Goal: Transaction & Acquisition: Purchase product/service

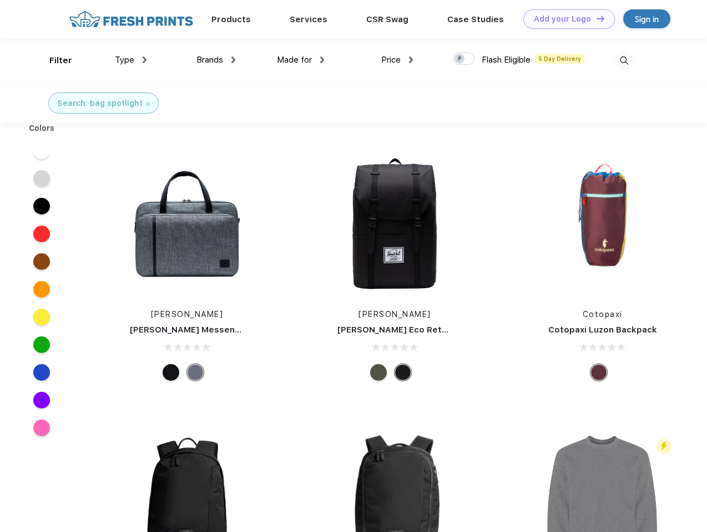
scroll to position [1, 0]
click at [565, 19] on link "Add your Logo Design Tool" at bounding box center [569, 18] width 92 height 19
click at [0, 0] on div "Design Tool" at bounding box center [0, 0] width 0 height 0
click at [595, 18] on link "Add your Logo Design Tool" at bounding box center [569, 18] width 92 height 19
click at [53, 60] on div "Filter" at bounding box center [60, 60] width 23 height 13
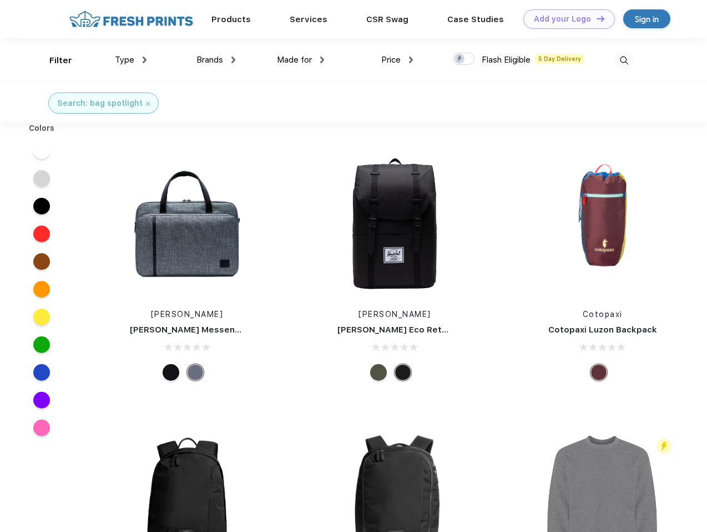
click at [131, 60] on span "Type" at bounding box center [124, 60] width 19 height 10
click at [216, 60] on span "Brands" at bounding box center [209, 60] width 27 height 10
click at [301, 60] on span "Made for" at bounding box center [294, 60] width 35 height 10
click at [397, 60] on span "Price" at bounding box center [390, 60] width 19 height 10
click at [464, 59] on div at bounding box center [464, 59] width 22 height 12
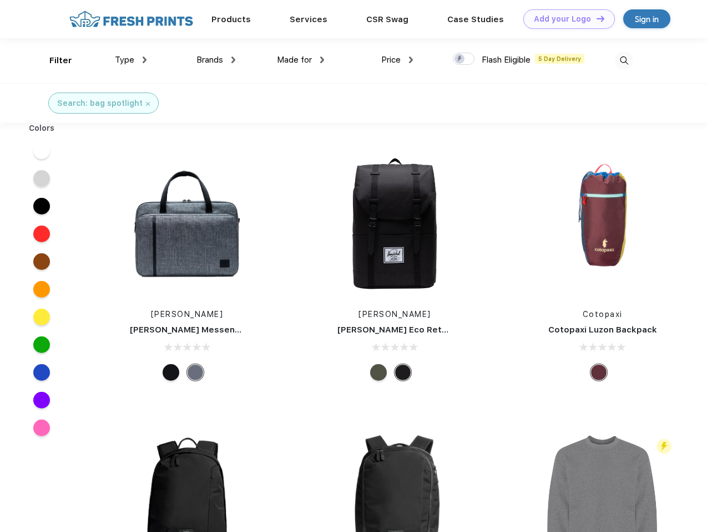
click at [460, 59] on input "checkbox" at bounding box center [456, 55] width 7 height 7
click at [623, 60] on img at bounding box center [623, 61] width 18 height 18
